Goal: Transaction & Acquisition: Purchase product/service

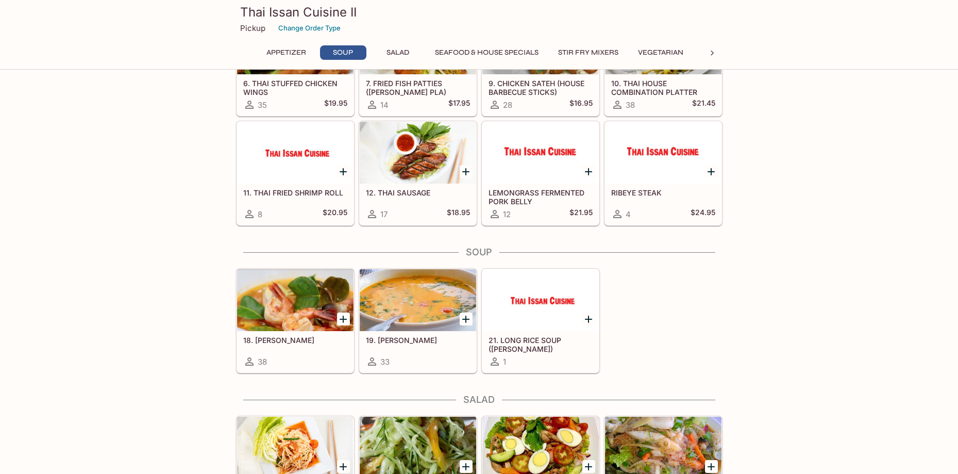
scroll to position [464, 0]
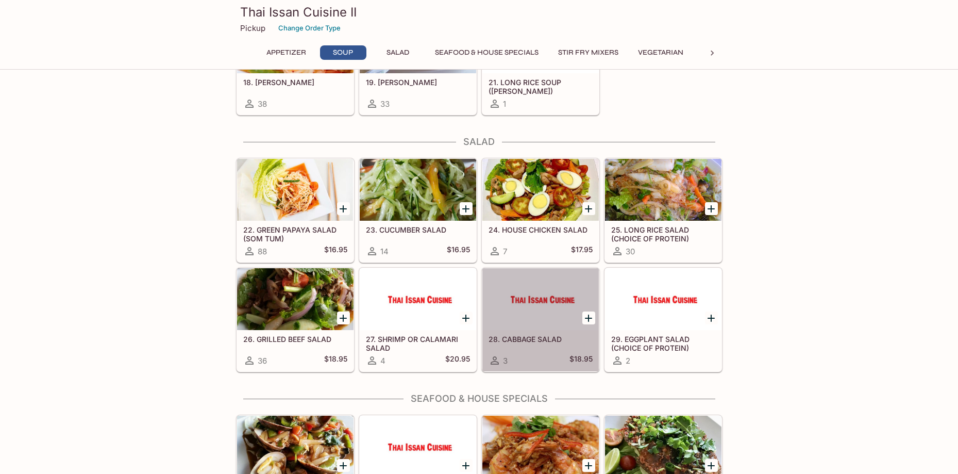
click at [543, 346] on div "28. CABBAGE SALAD 3 $18.95" at bounding box center [541, 350] width 117 height 41
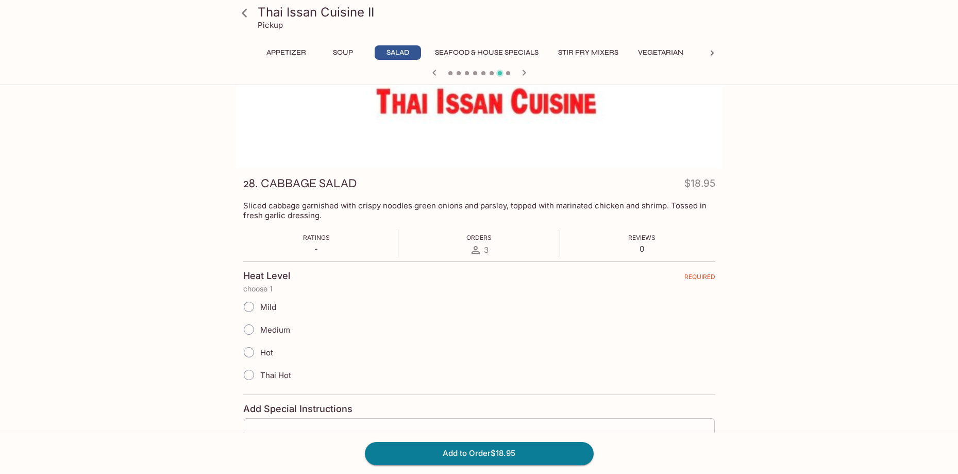
scroll to position [155, 0]
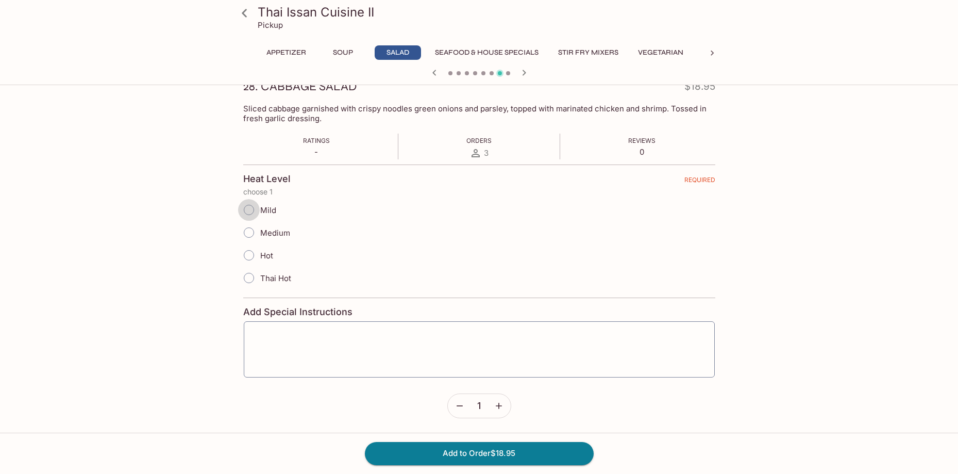
click at [249, 207] on input "Mild" at bounding box center [249, 210] width 22 height 22
radio input "true"
click at [361, 340] on textarea at bounding box center [479, 349] width 457 height 39
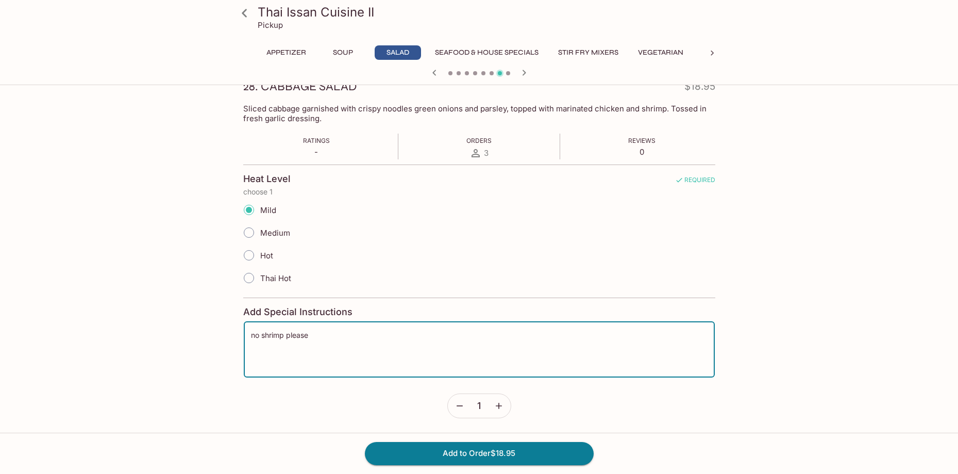
type textarea "no shrimp please"
click at [274, 49] on button "Appetizer" at bounding box center [286, 52] width 51 height 14
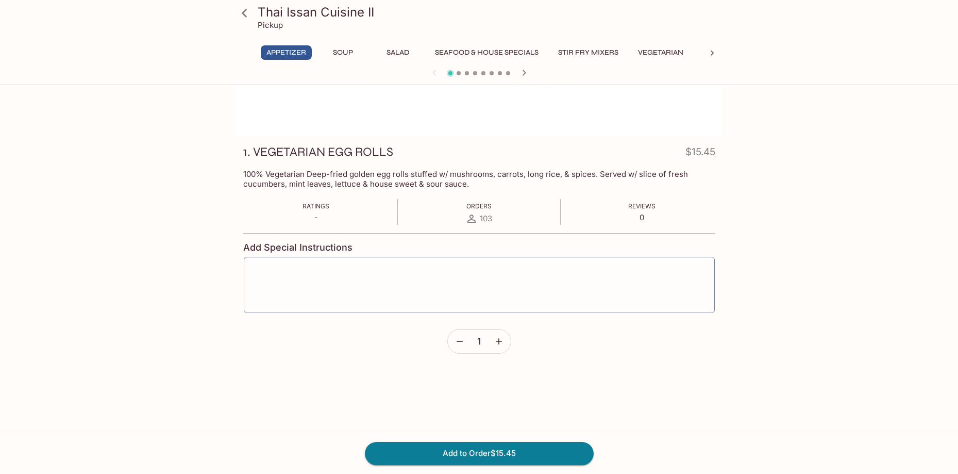
click at [717, 53] on icon at bounding box center [712, 53] width 10 height 10
click at [241, 54] on div at bounding box center [246, 52] width 21 height 15
click at [502, 55] on button "Seafood & House Specials" at bounding box center [486, 52] width 115 height 14
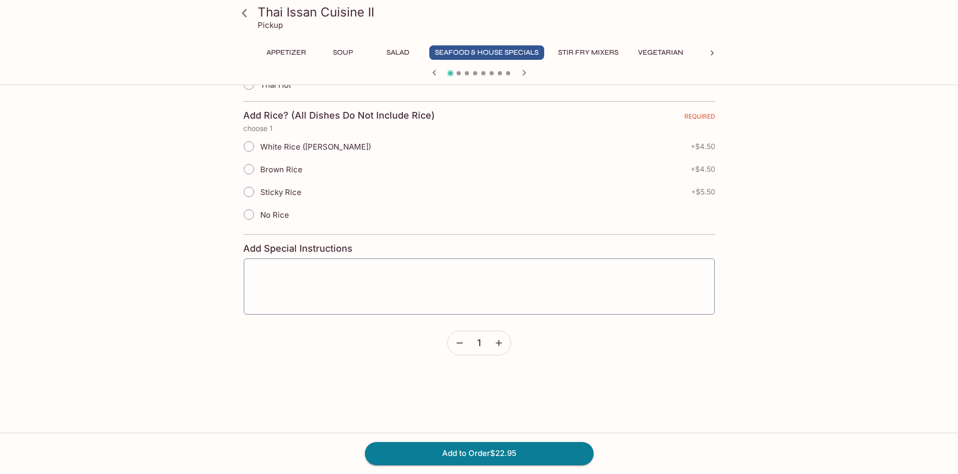
scroll to position [389, 0]
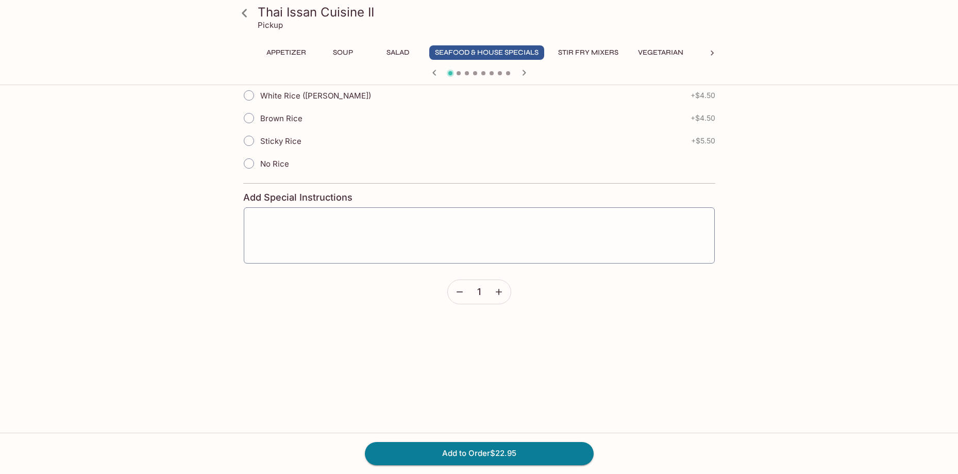
scroll to position [274, 0]
